Goal: Transaction & Acquisition: Obtain resource

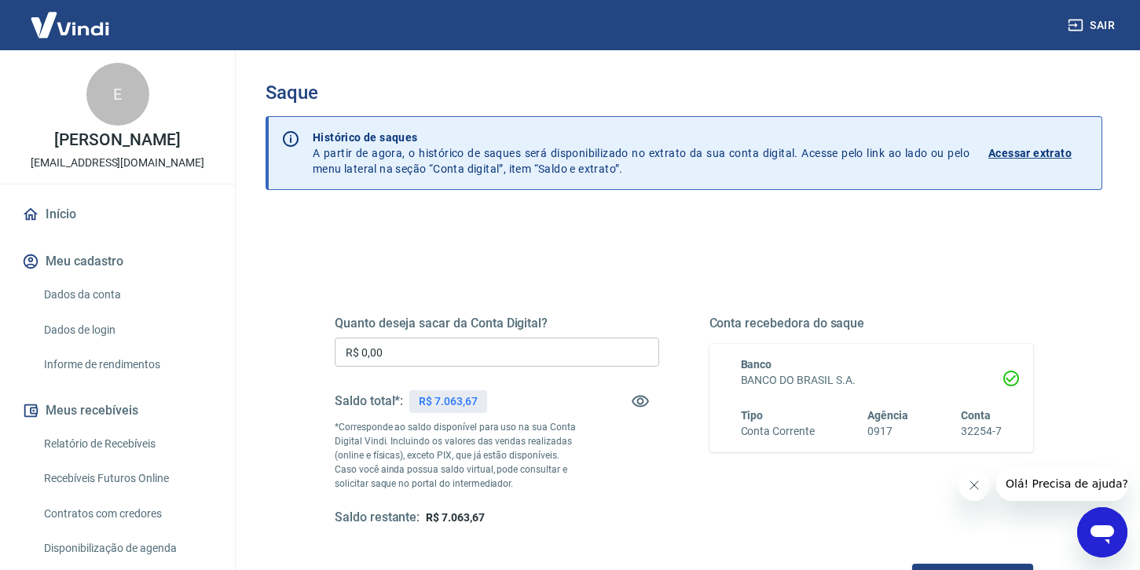
click at [447, 361] on input "R$ 0,00" at bounding box center [497, 352] width 325 height 29
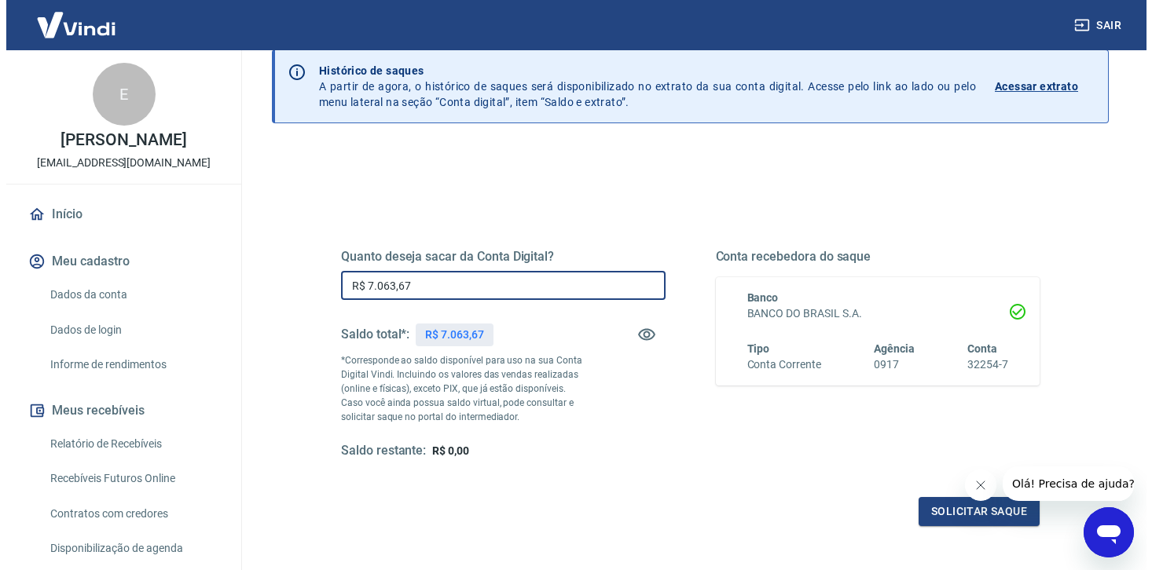
scroll to position [155, 0]
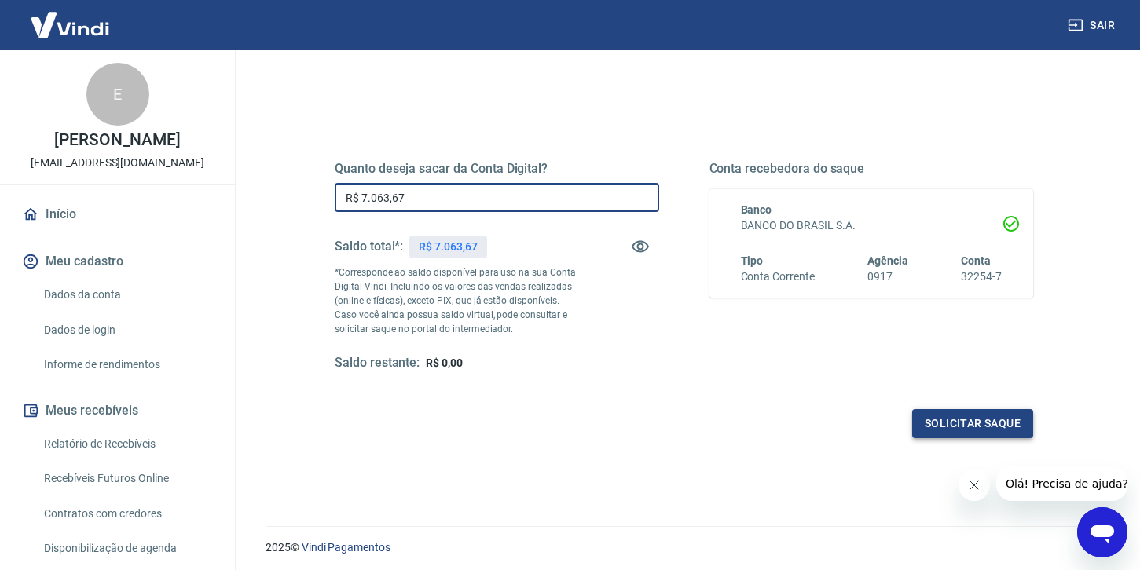
type input "R$ 7.063,67"
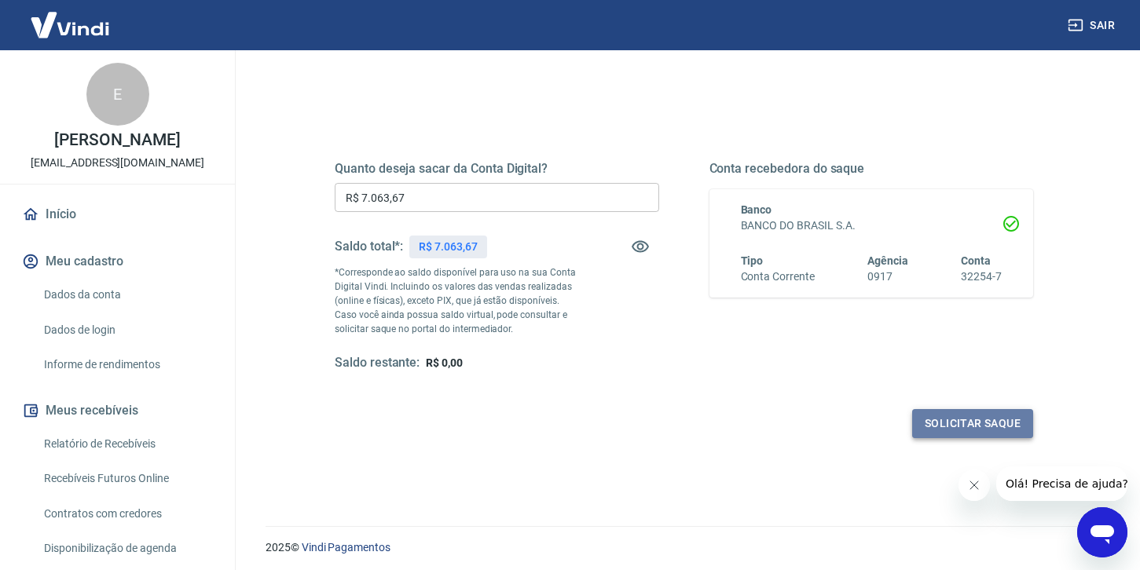
click at [952, 429] on button "Solicitar saque" at bounding box center [972, 423] width 121 height 29
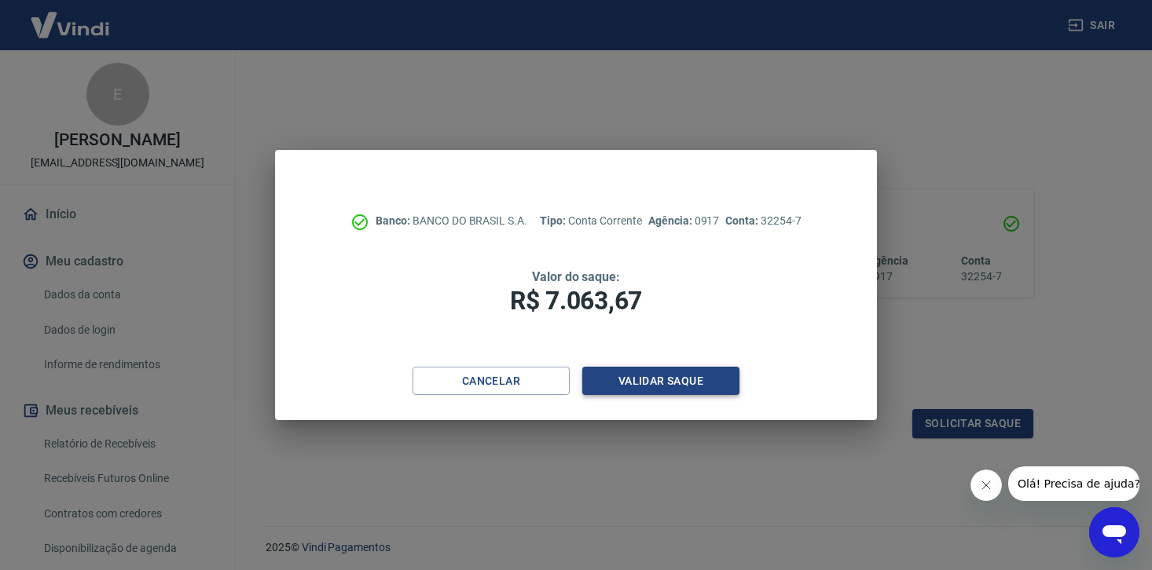
click at [673, 387] on button "Validar saque" at bounding box center [660, 381] width 157 height 29
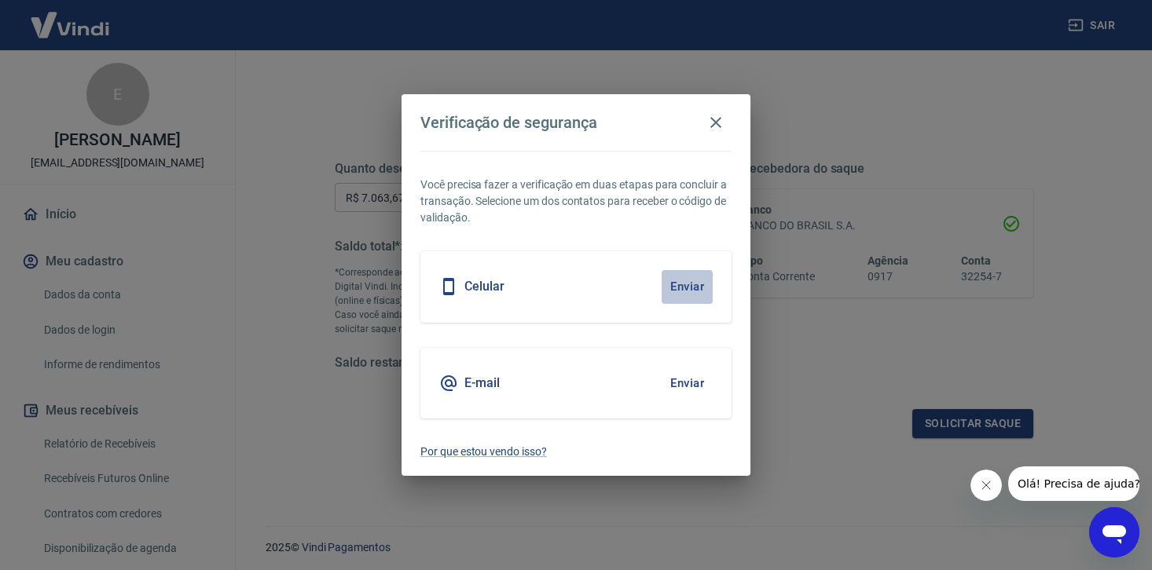
click at [682, 294] on button "Enviar" at bounding box center [687, 286] width 51 height 33
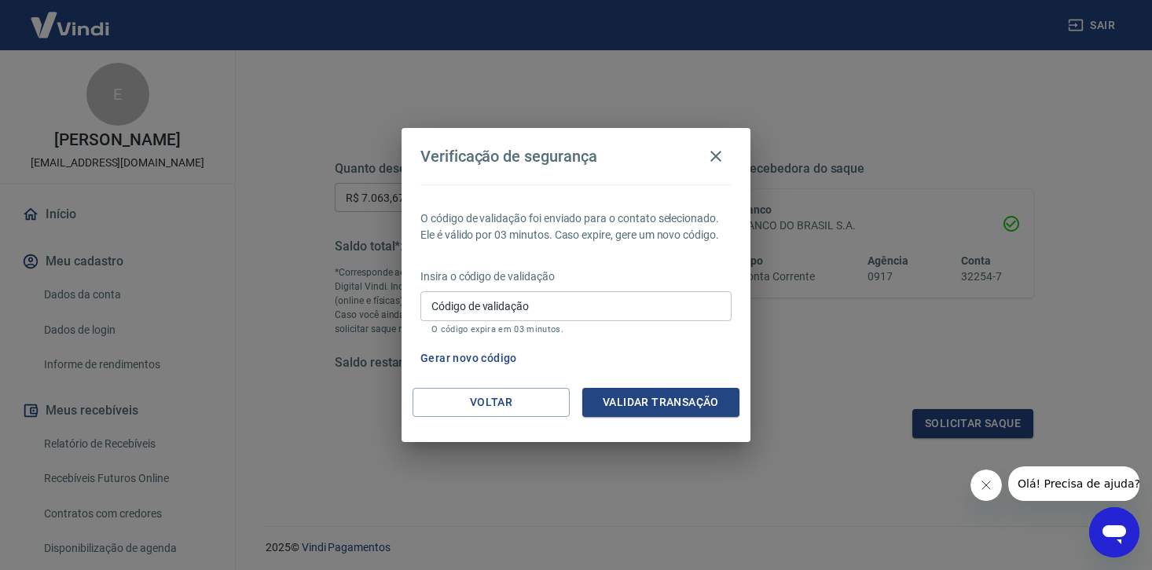
click at [503, 313] on input "Código de validação" at bounding box center [575, 306] width 311 height 29
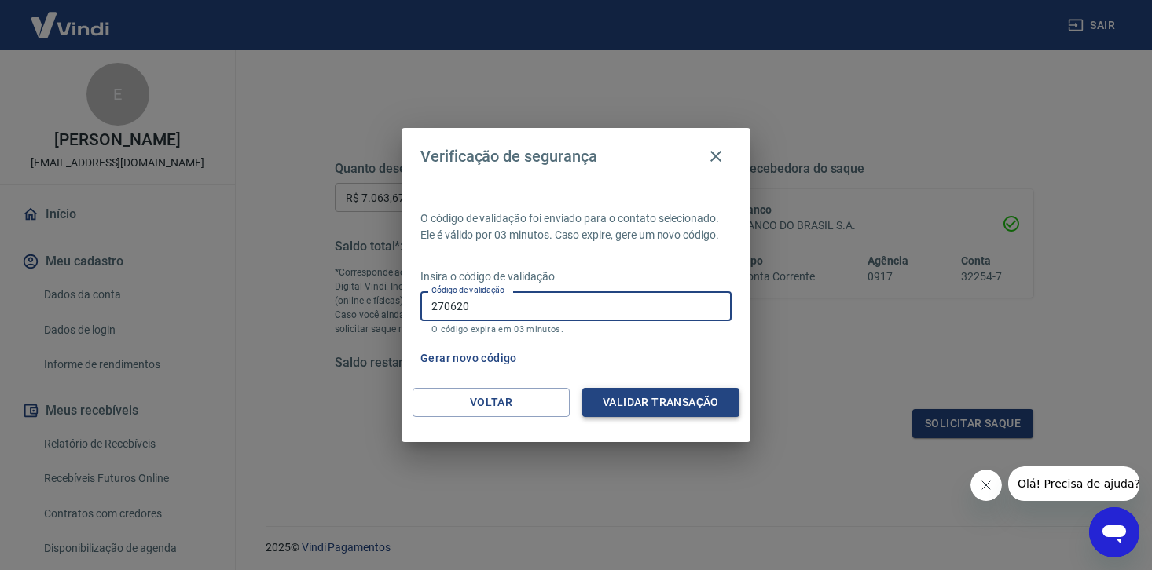
type input "270620"
click at [662, 402] on button "Validar transação" at bounding box center [660, 402] width 157 height 29
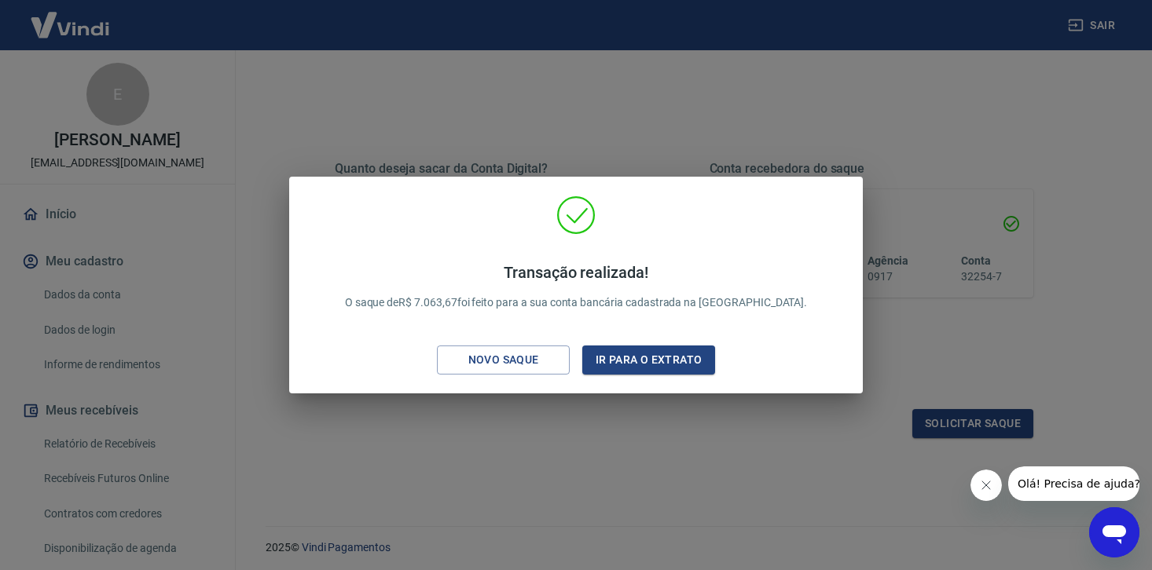
click at [984, 151] on div "Transação realizada! O saque de R$ 7.063,67 foi feito para a sua conta bancária…" at bounding box center [576, 285] width 1152 height 570
